Goal: Use online tool/utility

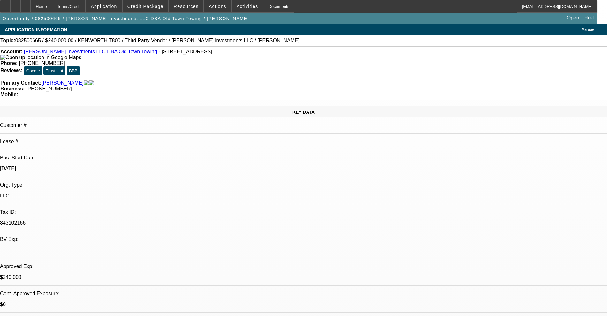
select select "0"
select select "2"
select select "0.1"
select select "4"
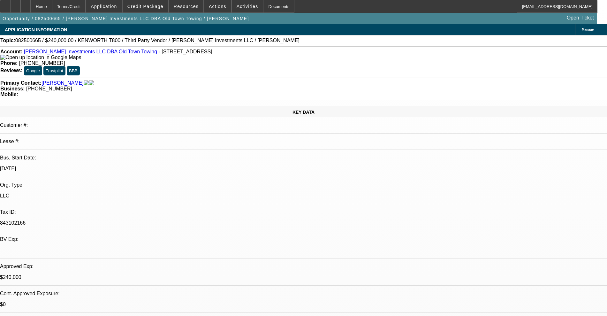
select select "0"
select select "2"
select select "0.1"
select select "4"
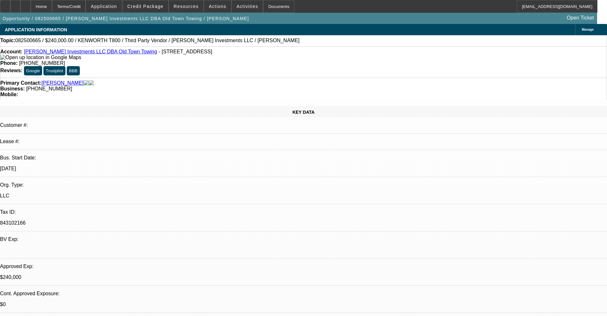
select select "0"
select select "0.1"
select select "4"
select select "0"
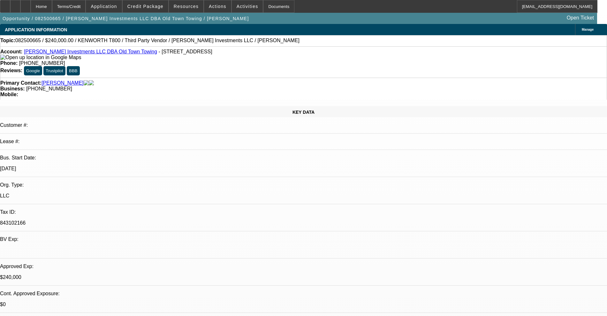
select select "0"
select select "0.1"
select select "4"
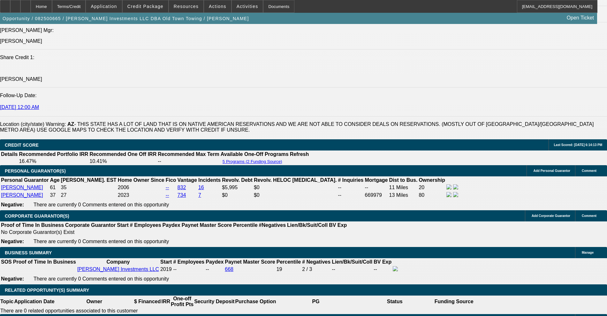
scroll to position [958, 0]
